Goal: Find specific page/section: Find specific page/section

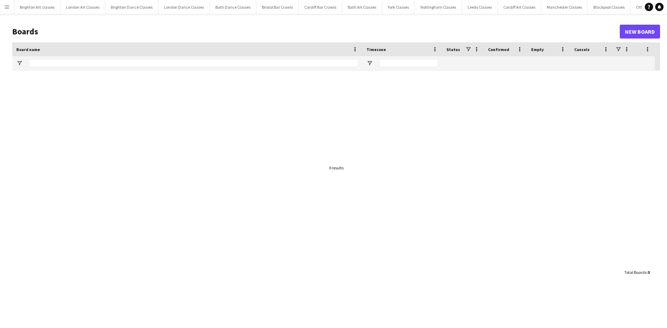
type input "*******"
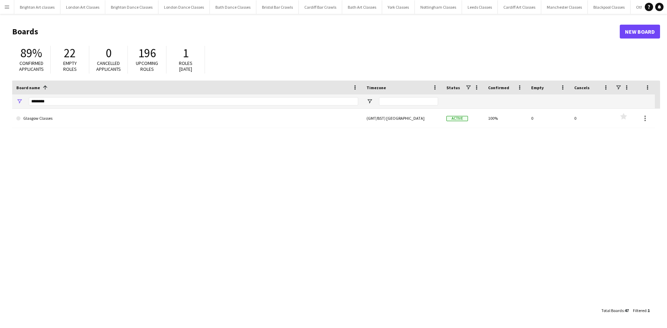
click at [7, 8] on app-icon "Menu" at bounding box center [7, 7] width 6 height 6
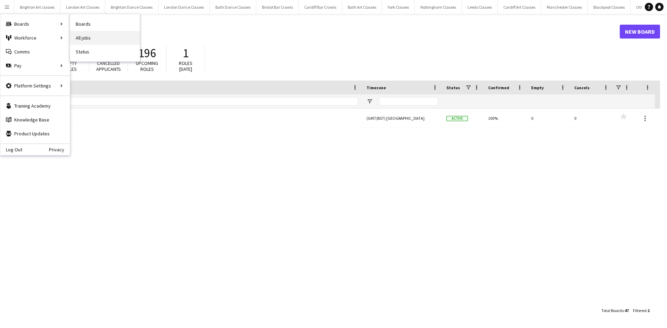
click at [75, 39] on link "All jobs" at bounding box center [104, 38] width 69 height 14
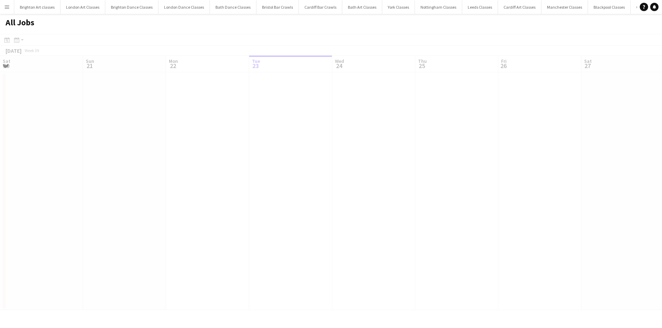
scroll to position [0, 166]
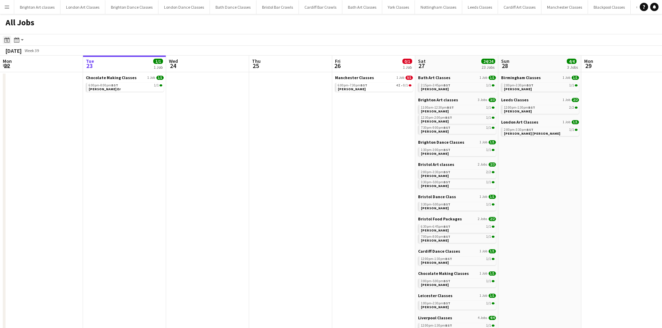
click at [10, 41] on div "Date picker" at bounding box center [7, 40] width 8 height 8
click at [60, 61] on span "Next month" at bounding box center [63, 64] width 14 height 14
click at [54, 100] on span "4" at bounding box center [54, 99] width 8 height 8
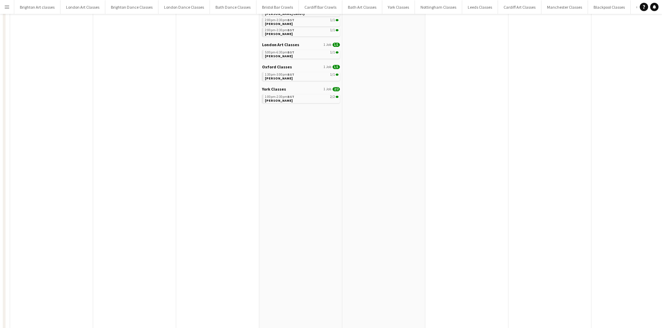
scroll to position [222, 0]
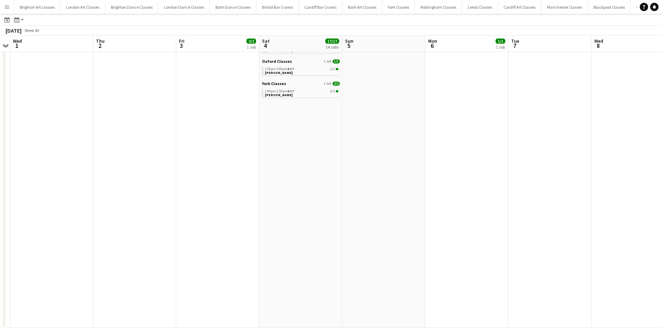
click at [274, 89] on app-calendar-brief-board "York Classes 1 Job 2/2 1:00pm-2:30pm BST 2/2 Chloe Newton" at bounding box center [301, 89] width 78 height 17
click at [278, 95] on span "[PERSON_NAME]" at bounding box center [279, 95] width 28 height 5
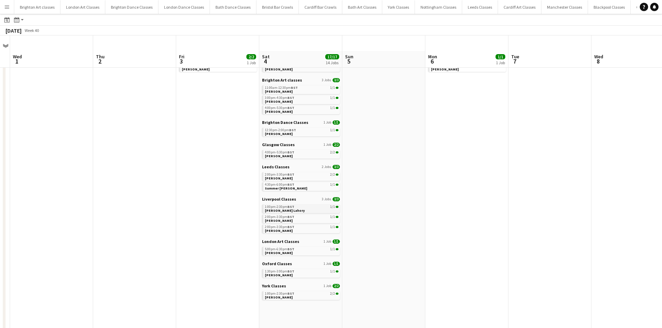
scroll to position [35, 0]
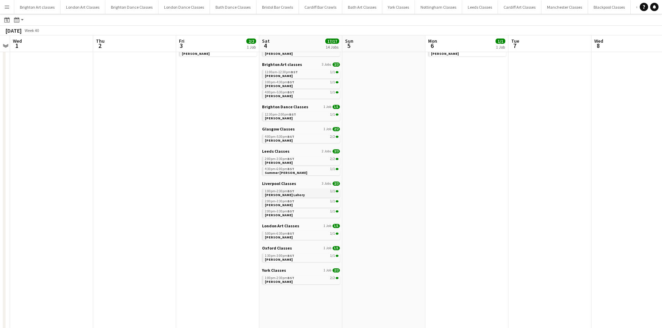
click at [291, 192] on span "BST" at bounding box center [290, 191] width 7 height 5
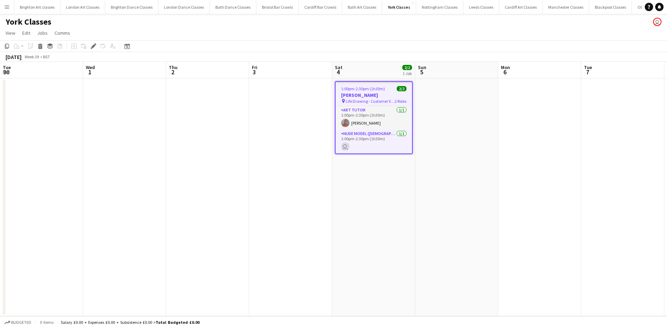
scroll to position [0, 239]
